Goal: Task Accomplishment & Management: Manage account settings

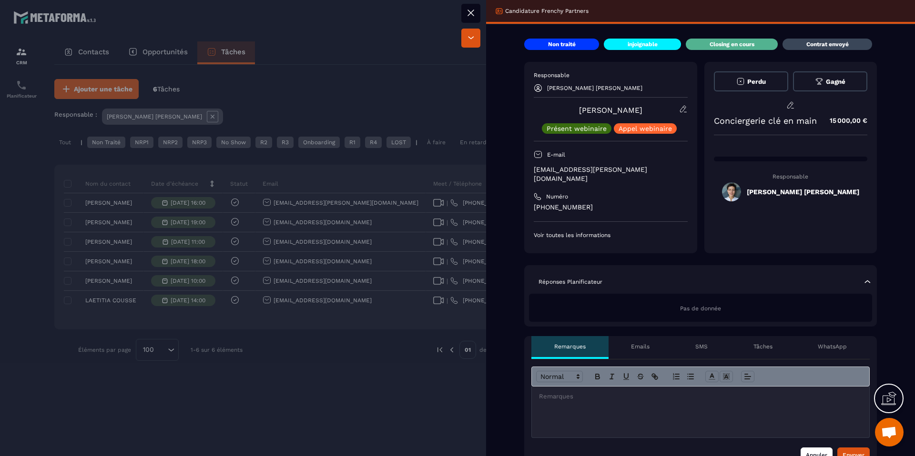
click at [817, 448] on button "Annuler" at bounding box center [816, 455] width 32 height 15
click at [663, 336] on div "Emails" at bounding box center [640, 347] width 64 height 23
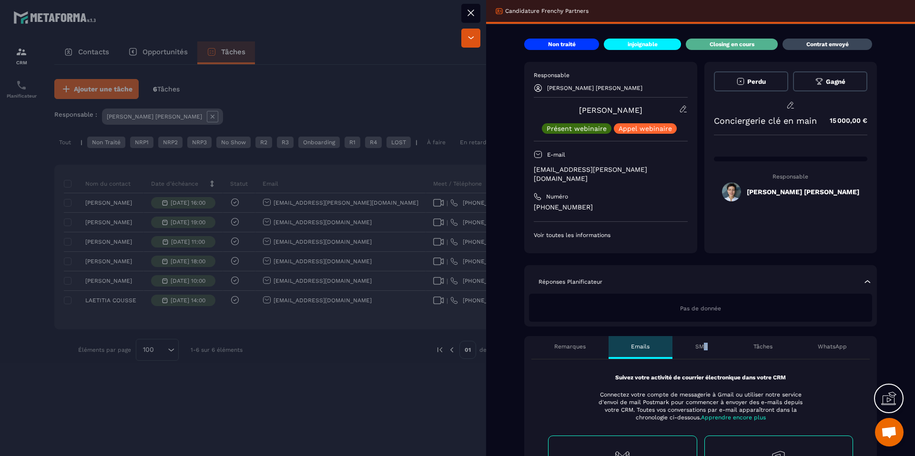
drag, startPoint x: 703, startPoint y: 340, endPoint x: 698, endPoint y: 340, distance: 5.3
click at [704, 340] on div "SMS" at bounding box center [701, 347] width 58 height 23
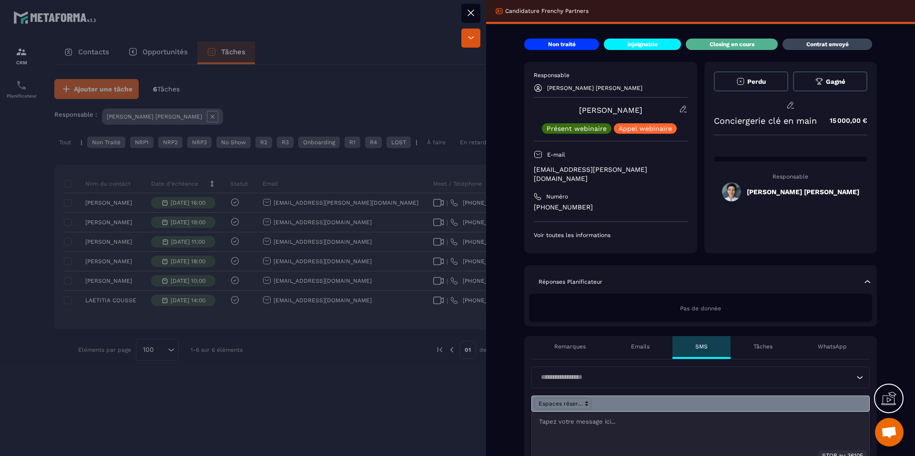
click at [575, 343] on p "Remarques" at bounding box center [569, 347] width 31 height 8
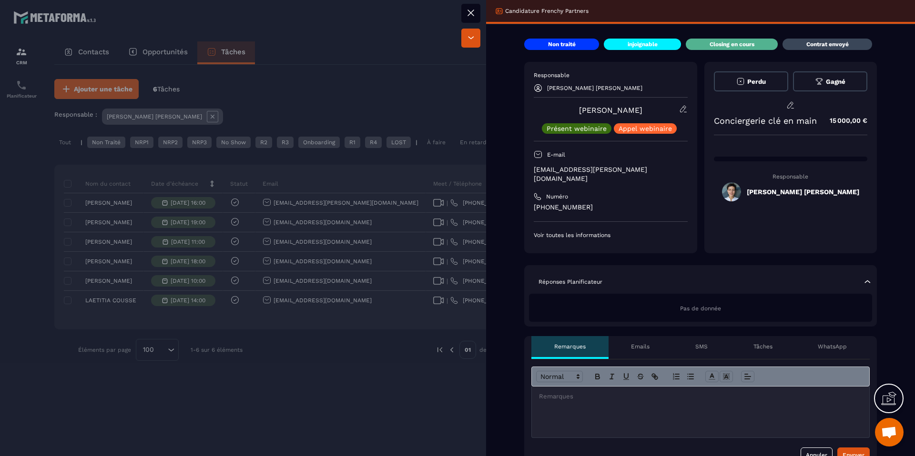
click at [796, 337] on div "WhatsApp" at bounding box center [832, 347] width 75 height 23
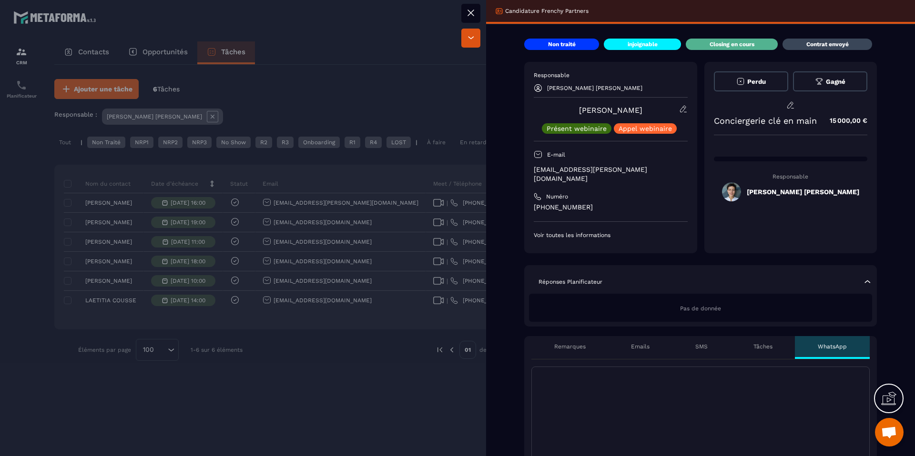
click at [440, 354] on div at bounding box center [457, 228] width 915 height 456
